Goal: Task Accomplishment & Management: Complete application form

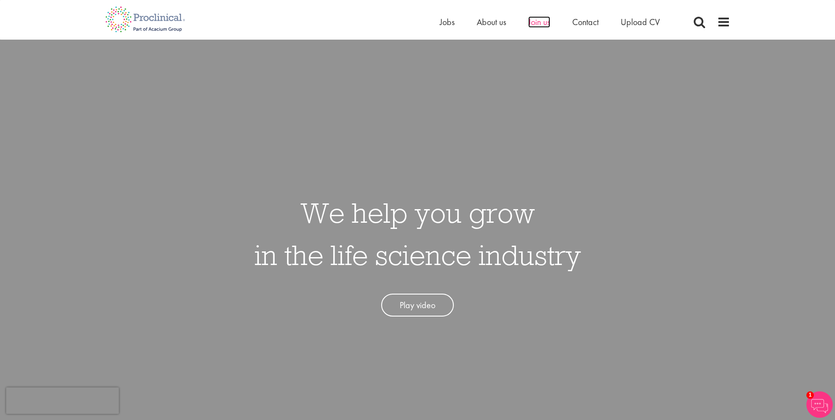
click at [532, 21] on span "Join us" at bounding box center [539, 21] width 22 height 11
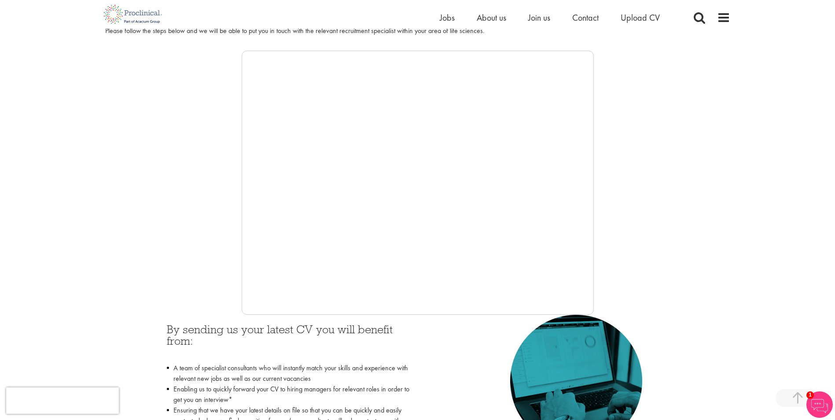
scroll to position [54, 0]
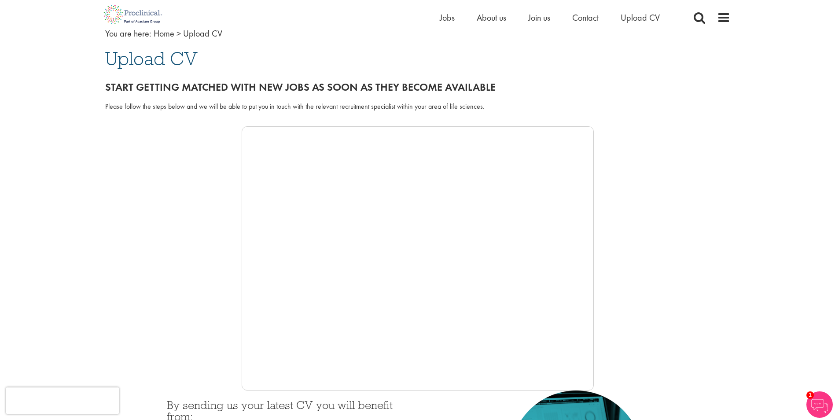
click at [161, 62] on span "Upload CV" at bounding box center [151, 59] width 92 height 24
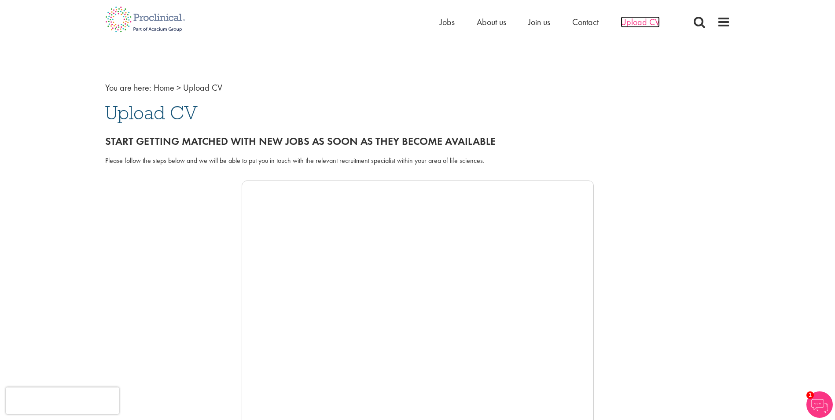
click at [647, 18] on span "Upload CV" at bounding box center [640, 21] width 39 height 11
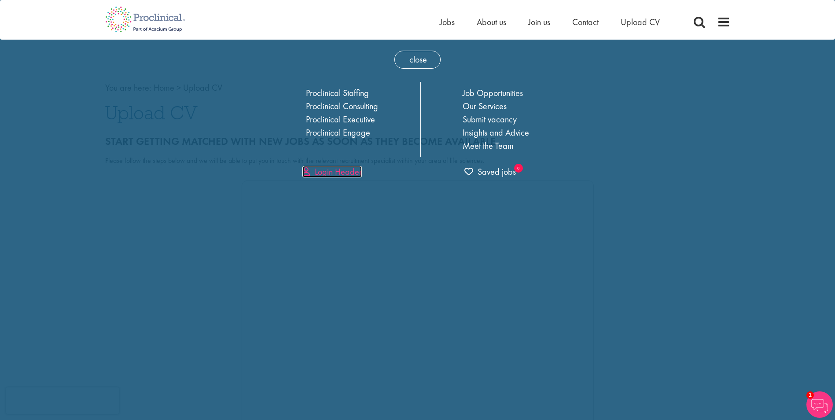
click at [303, 173] on link "Login Header" at bounding box center [331, 171] width 59 height 11
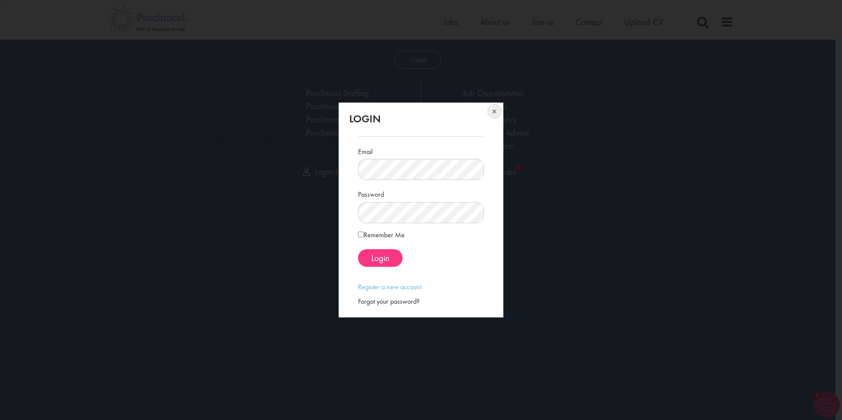
click at [495, 114] on button at bounding box center [493, 112] width 19 height 19
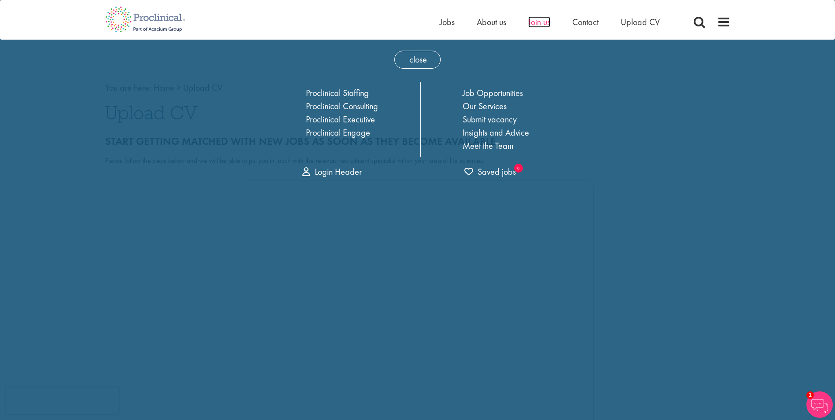
click at [545, 21] on span "Join us" at bounding box center [539, 21] width 22 height 11
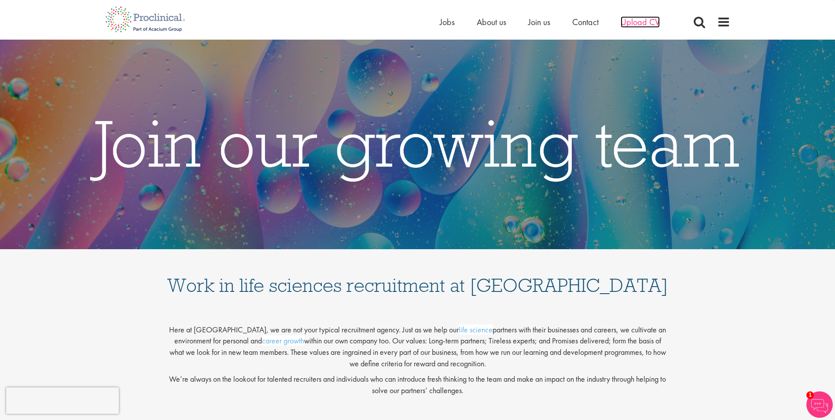
click at [633, 22] on span "Upload CV" at bounding box center [640, 21] width 39 height 11
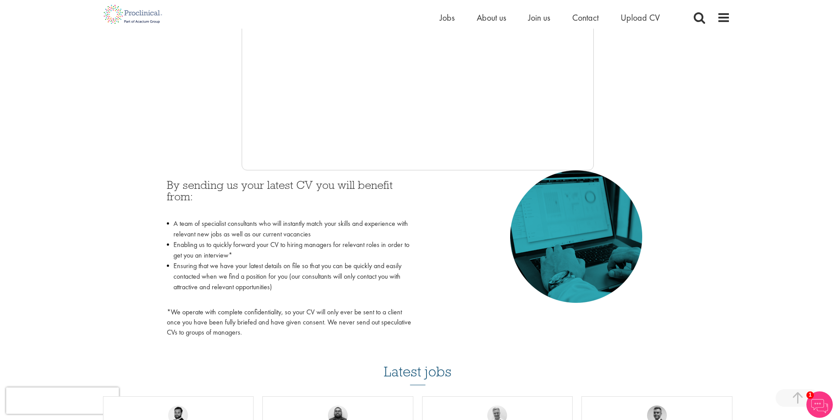
scroll to position [201, 0]
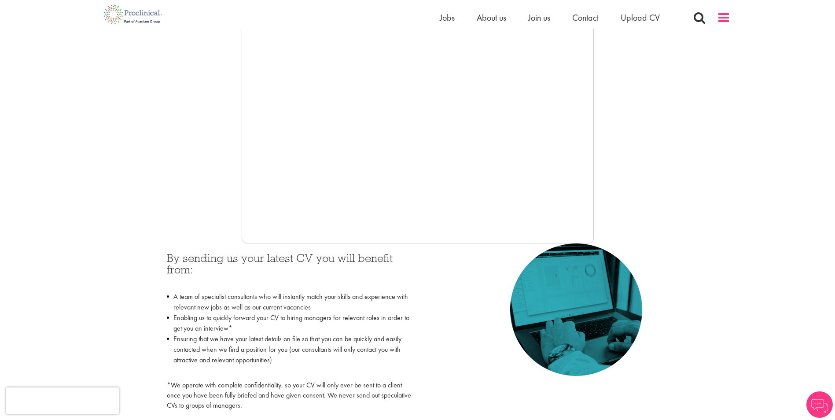
click at [726, 16] on span at bounding box center [723, 17] width 13 height 13
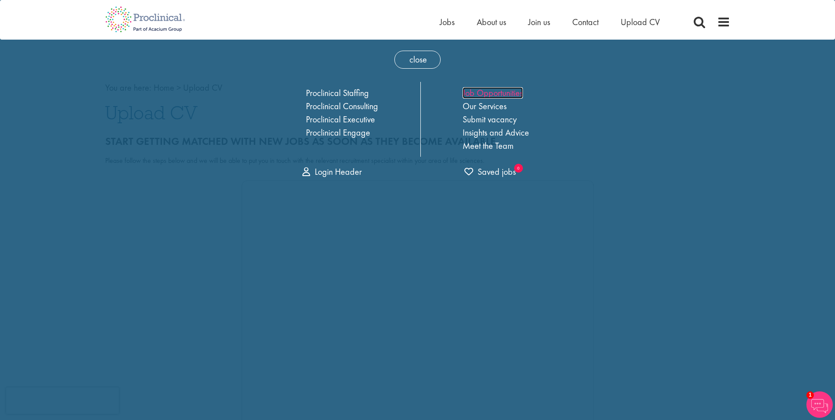
click at [505, 92] on link "Job Opportunities" at bounding box center [493, 92] width 60 height 11
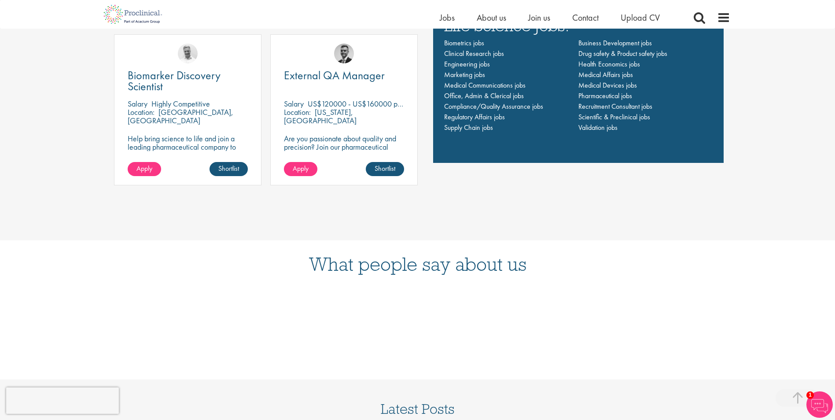
scroll to position [734, 0]
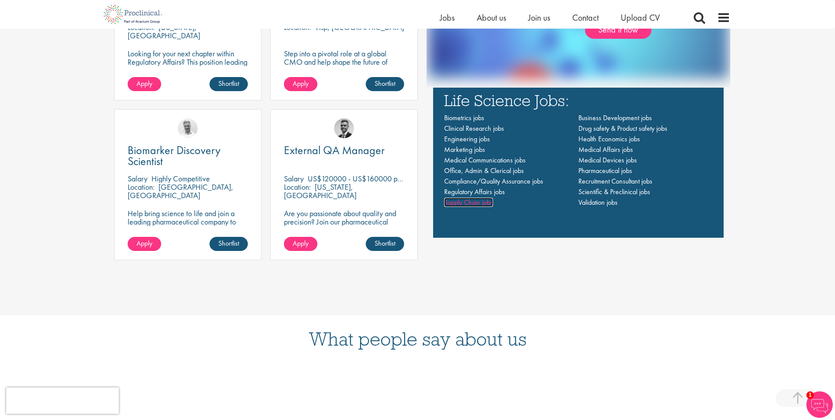
click at [464, 200] on span "Supply Chain jobs" at bounding box center [468, 202] width 49 height 9
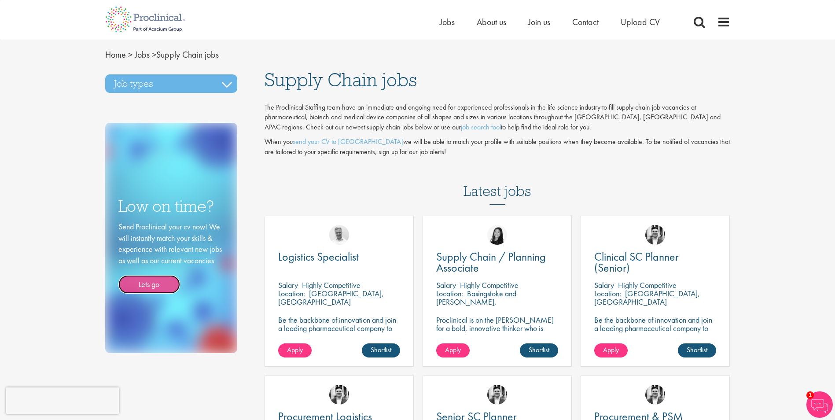
click at [151, 283] on link "Lets go" at bounding box center [149, 284] width 62 height 18
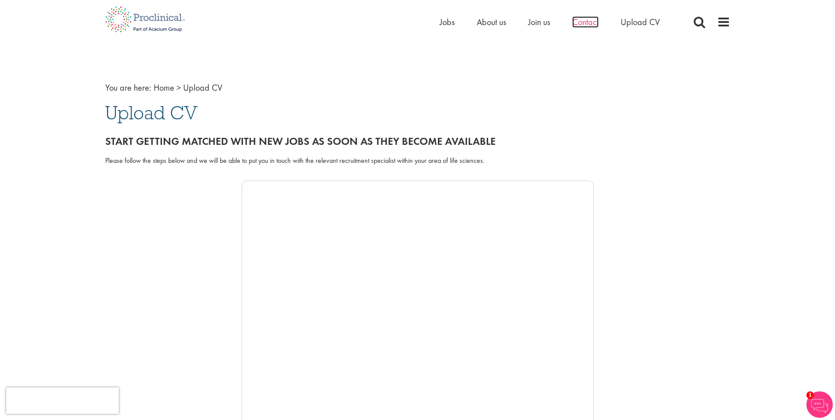
click at [592, 23] on span "Contact" at bounding box center [585, 21] width 26 height 11
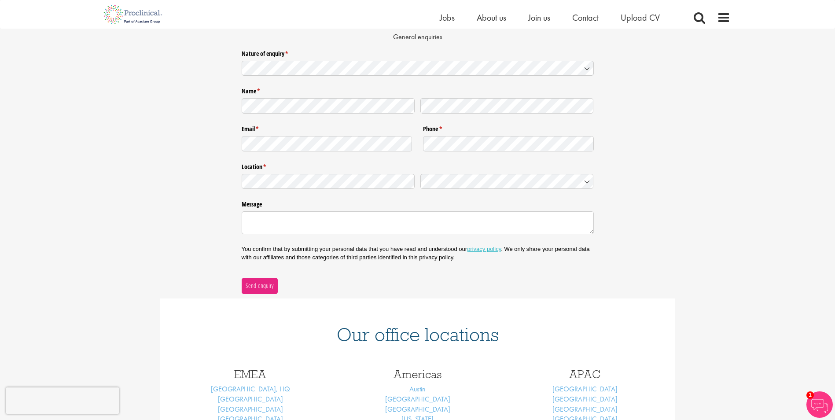
scroll to position [74, 0]
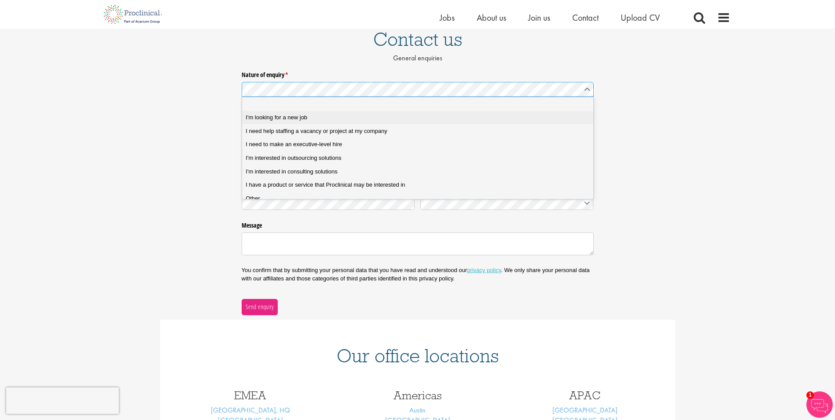
click at [290, 120] on span "I'm looking for a new job" at bounding box center [277, 118] width 62 height 8
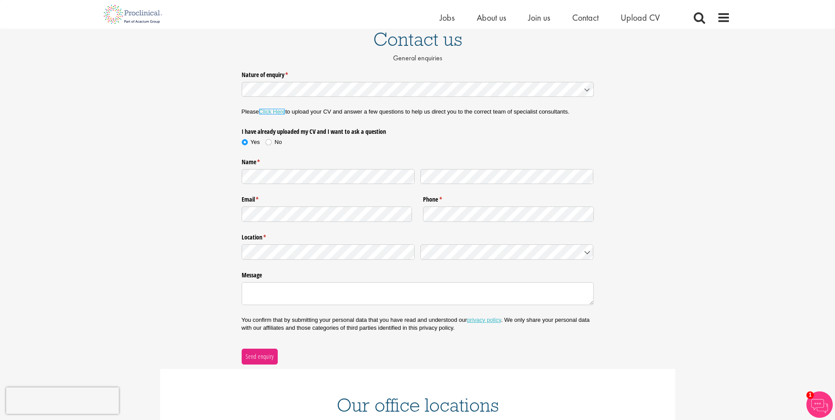
click at [272, 110] on link "Click Here" at bounding box center [272, 111] width 26 height 7
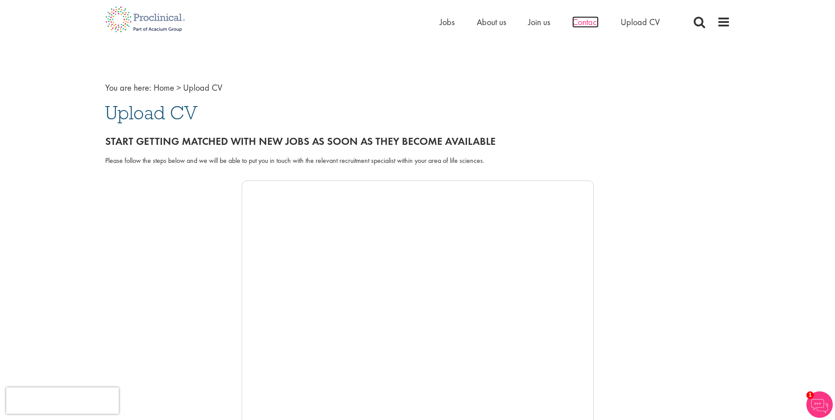
click at [587, 20] on span "Contact" at bounding box center [585, 21] width 26 height 11
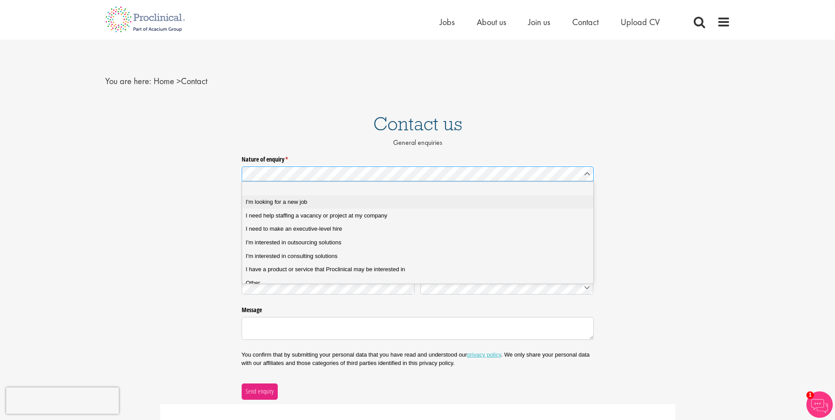
click at [315, 203] on div "I'm looking for a new job" at bounding box center [421, 202] width 350 height 8
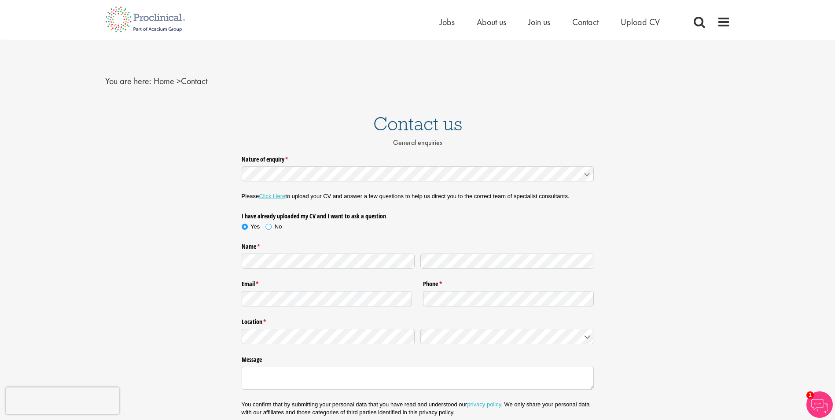
click at [269, 228] on span at bounding box center [268, 226] width 9 height 9
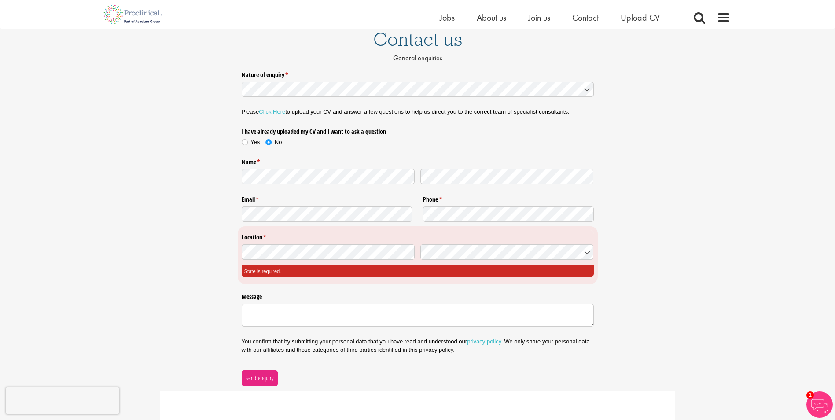
click at [338, 243] on div at bounding box center [328, 251] width 173 height 18
click at [110, 263] on div "Nature of enquiry * (required) Please Click Here to upload your CV and answer a…" at bounding box center [417, 226] width 835 height 319
click at [283, 318] on textarea "Message" at bounding box center [418, 315] width 352 height 23
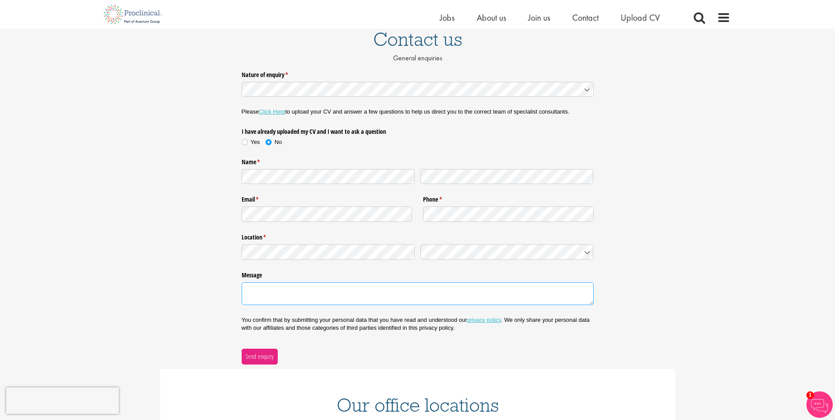
click at [306, 292] on textarea "Message" at bounding box center [418, 293] width 352 height 23
click at [347, 287] on textarea "HI, I have been trying to send my CV throught the online" at bounding box center [418, 293] width 352 height 23
click at [400, 291] on textarea "HI, I have been trying to send my CV through the online" at bounding box center [418, 293] width 352 height 23
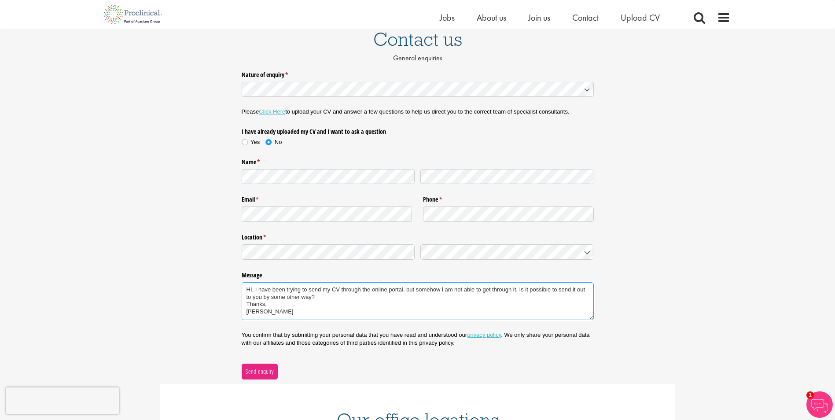
click at [331, 296] on textarea "HI, I have been trying to send my CV through the online portal, but somehow i a…" at bounding box center [418, 301] width 352 height 38
type textarea "HI, I have been trying to send my CV through the online portal, but somehow i a…"
click at [258, 373] on span "Send enquiry" at bounding box center [259, 372] width 29 height 10
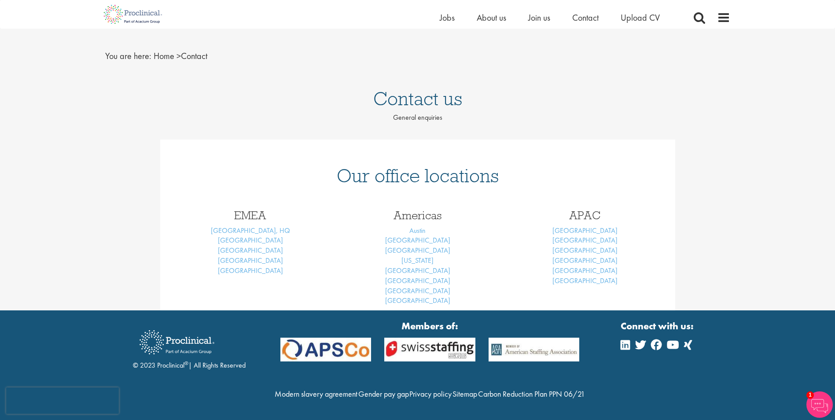
scroll to position [33, 0]
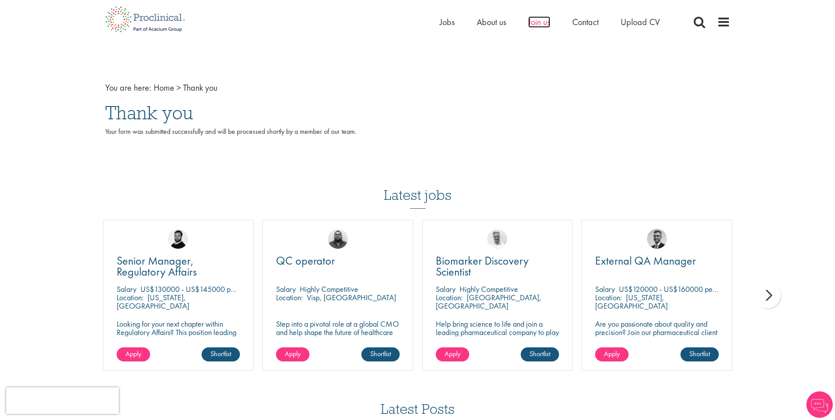
click at [542, 26] on span "Join us" at bounding box center [539, 21] width 22 height 11
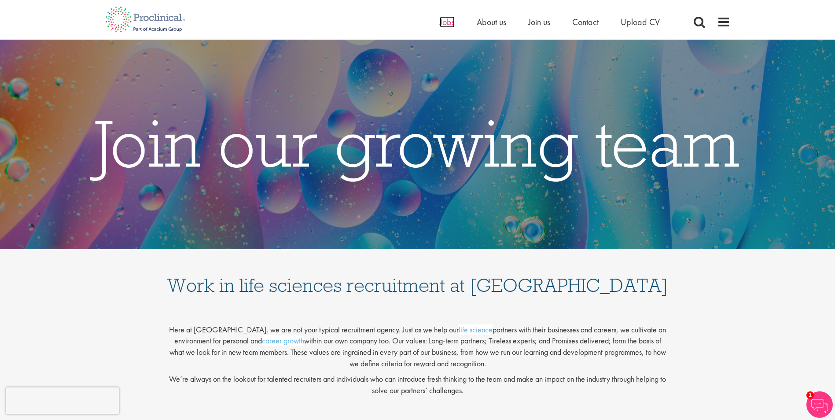
click at [440, 23] on span "Jobs" at bounding box center [447, 21] width 15 height 11
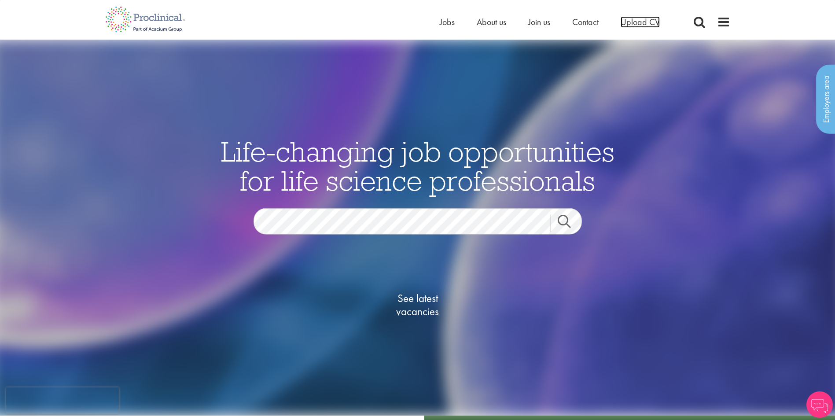
click at [628, 24] on span "Upload CV" at bounding box center [640, 21] width 39 height 11
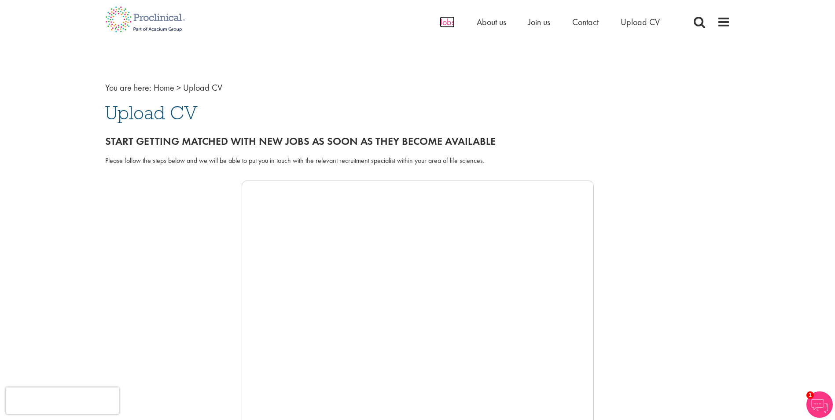
click at [444, 23] on span "Jobs" at bounding box center [447, 21] width 15 height 11
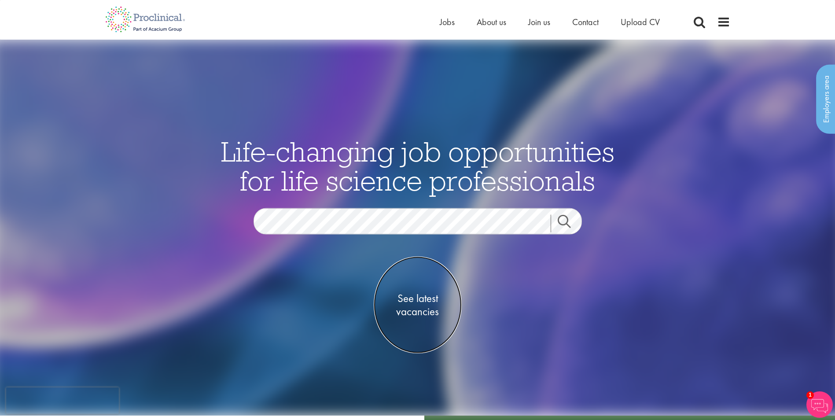
click at [418, 309] on span "See latest vacancies" at bounding box center [418, 304] width 88 height 26
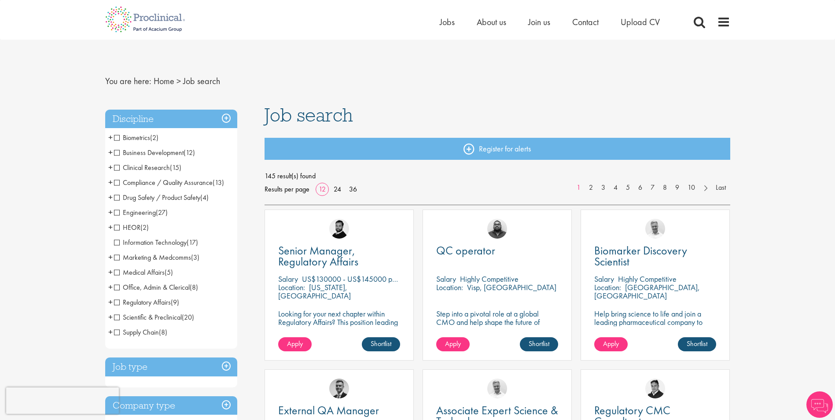
click at [116, 333] on span "Supply Chain" at bounding box center [136, 331] width 45 height 9
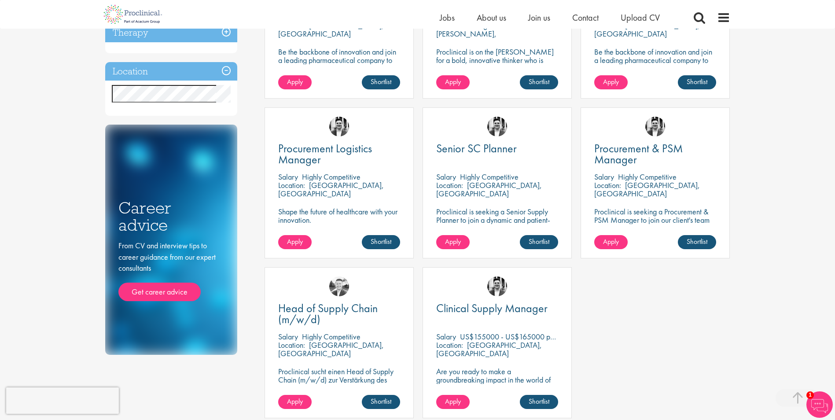
scroll to position [220, 0]
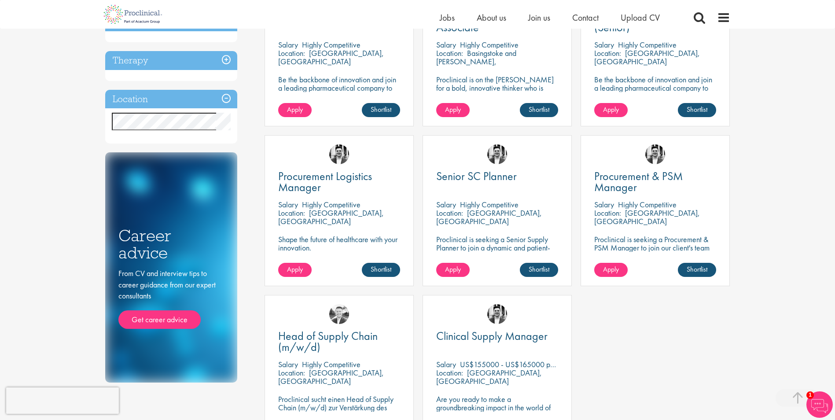
click at [647, 198] on div "Procurement & PSM Manager [GEOGRAPHIC_DATA] Highly Competitive Location: [GEOGR…" at bounding box center [655, 210] width 149 height 151
click at [693, 268] on link "Shortlist" at bounding box center [697, 270] width 38 height 14
click at [667, 176] on span "Procurement & PSM Manager" at bounding box center [638, 182] width 88 height 26
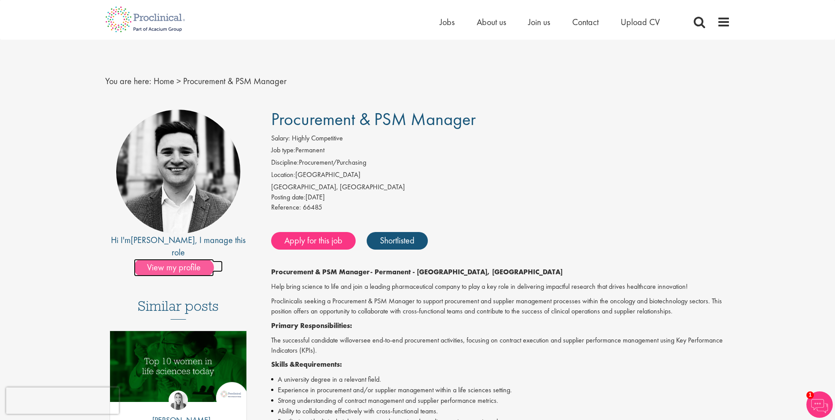
click at [183, 259] on span "View my profile" at bounding box center [174, 268] width 80 height 18
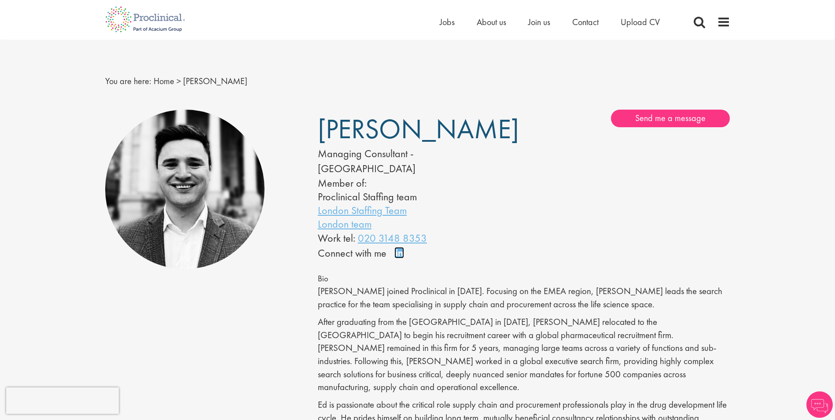
click at [398, 257] on link "Connect on LinkedIn" at bounding box center [401, 257] width 15 height 0
